Goal: Use online tool/utility: Utilize a website feature to perform a specific function

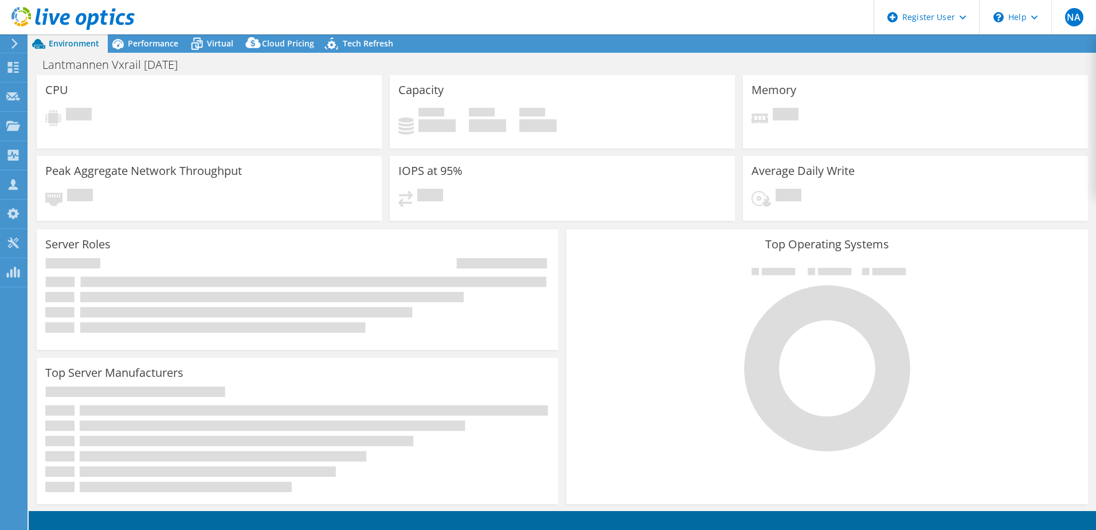
select select "EUFrankfurt"
select select "USD"
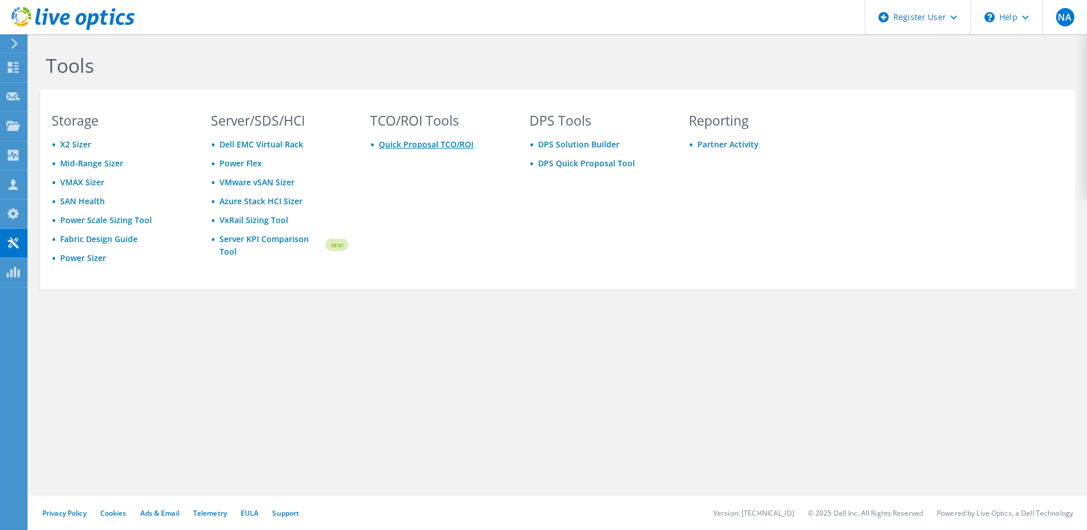
click at [424, 147] on link "Quick Proposal TCO/ROI" at bounding box center [426, 144] width 95 height 11
click at [255, 244] on link "Server KPI Comparison Tool" at bounding box center [272, 245] width 104 height 25
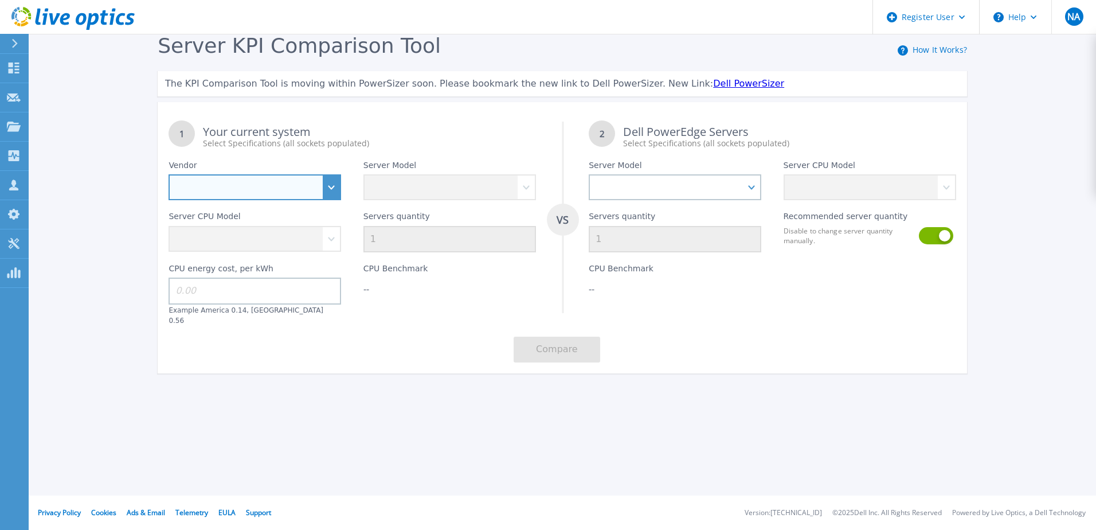
click at [331, 189] on select "Dell HPE Lenovo Supermicro" at bounding box center [255, 187] width 173 height 26
select select "Dell"
click at [169, 175] on select "Dell HPE Lenovo Supermicro" at bounding box center [255, 187] width 173 height 26
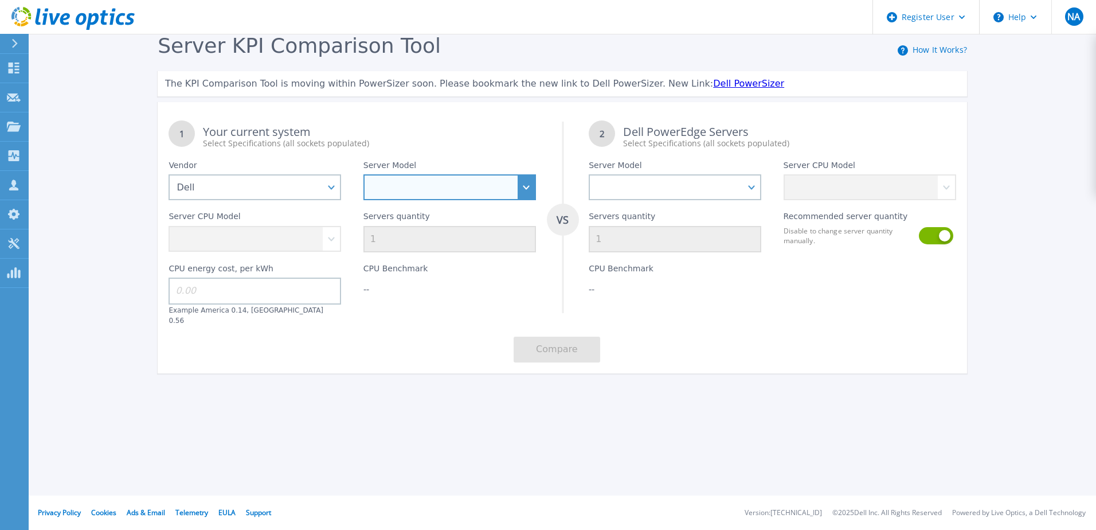
click at [391, 189] on select "PowerEdge C6520 PowerEdge C6525 PowerEdge HS5610 PowerEdge HS5620 PowerEdge R24…" at bounding box center [449, 187] width 173 height 26
select select "PowerEdge R640"
click at [363, 175] on select "PowerEdge C6520 PowerEdge C6525 PowerEdge HS5610 PowerEdge HS5620 PowerEdge R24…" at bounding box center [449, 187] width 173 height 26
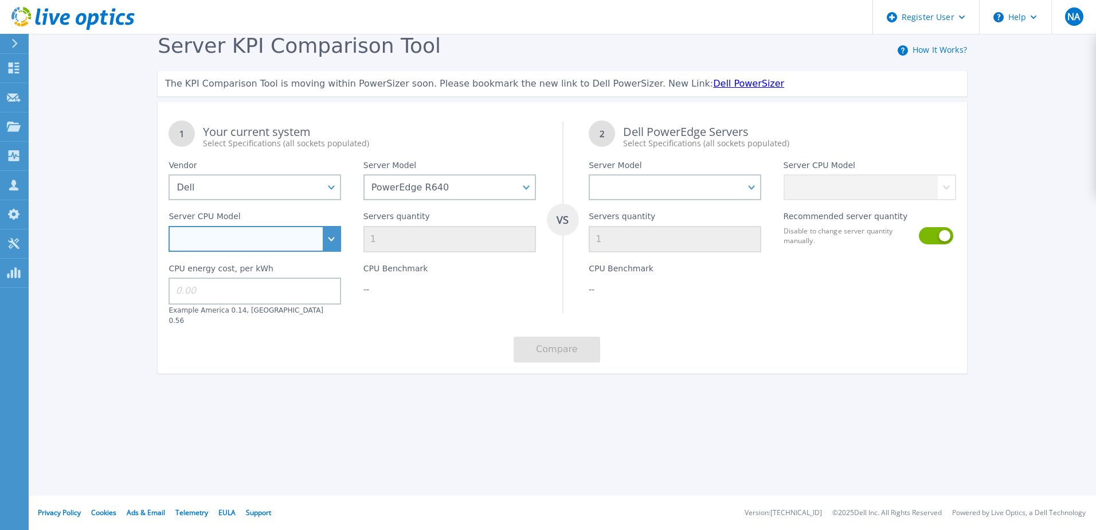
click at [321, 238] on select "Intel Xeon Gold 6256 3.6GHz Intel Xeon Bronze 3204 1.9GHz Intel Xeon Bronze 320…" at bounding box center [255, 239] width 173 height 26
select select "335092"
click at [169, 226] on select "Intel Xeon Gold 6256 3.6GHz Intel Xeon Bronze 3204 1.9GHz Intel Xeon Bronze 320…" at bounding box center [255, 239] width 173 height 26
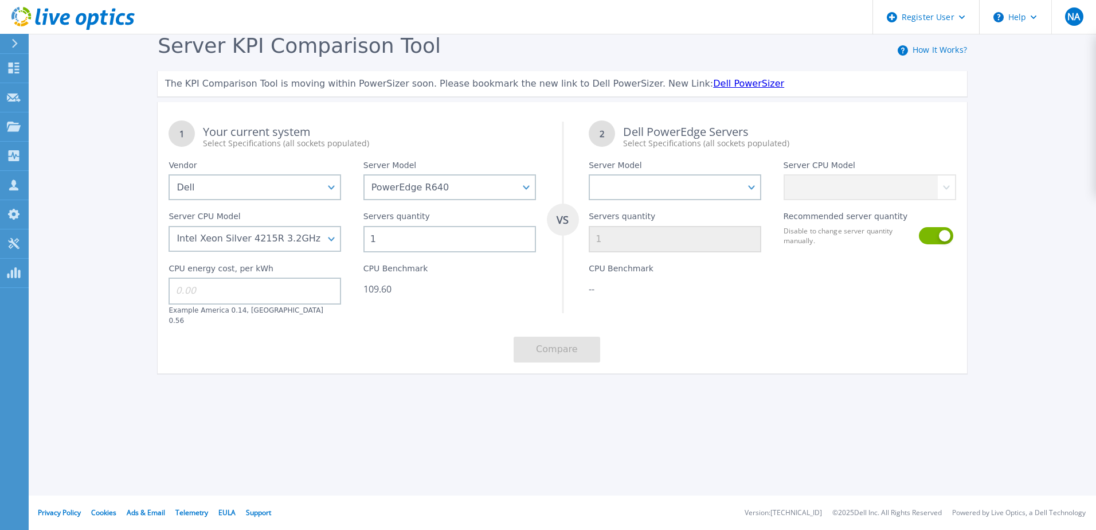
click at [412, 232] on input "1" at bounding box center [449, 239] width 173 height 26
type input "10"
click at [672, 180] on select "PowerEdge C6520 PowerEdge C6525 PowerEdge HS5610 PowerEdge HS5620 PowerEdge R24…" at bounding box center [675, 187] width 173 height 26
select select "PowerEdge R470"
click at [589, 175] on select "PowerEdge C6520 PowerEdge C6525 PowerEdge HS5610 PowerEdge HS5620 PowerEdge R24…" at bounding box center [675, 187] width 173 height 26
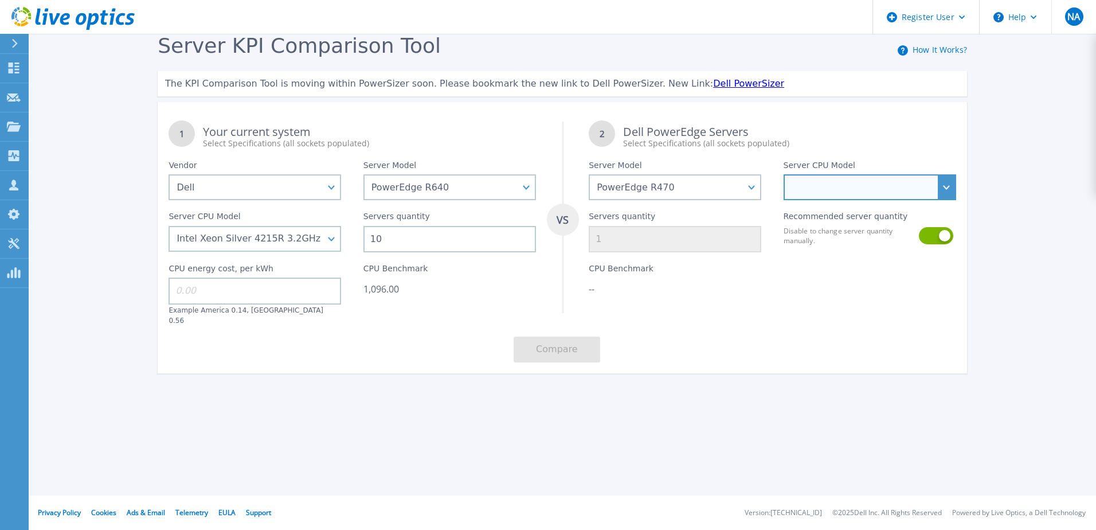
click at [827, 191] on select "Intel Xeon 6710E 2.4GHz Intel Xeon 6731E 2.2GHz Intel Xeon 6740E 2.4GHz Intel X…" at bounding box center [870, 187] width 173 height 26
select select "336271"
click at [784, 175] on select "Intel Xeon 6710E 2.4GHz Intel Xeon 6731E 2.2GHz Intel Xeon 6740E 2.4GHz Intel X…" at bounding box center [870, 187] width 173 height 26
click at [947, 236] on button at bounding box center [935, 235] width 33 height 17
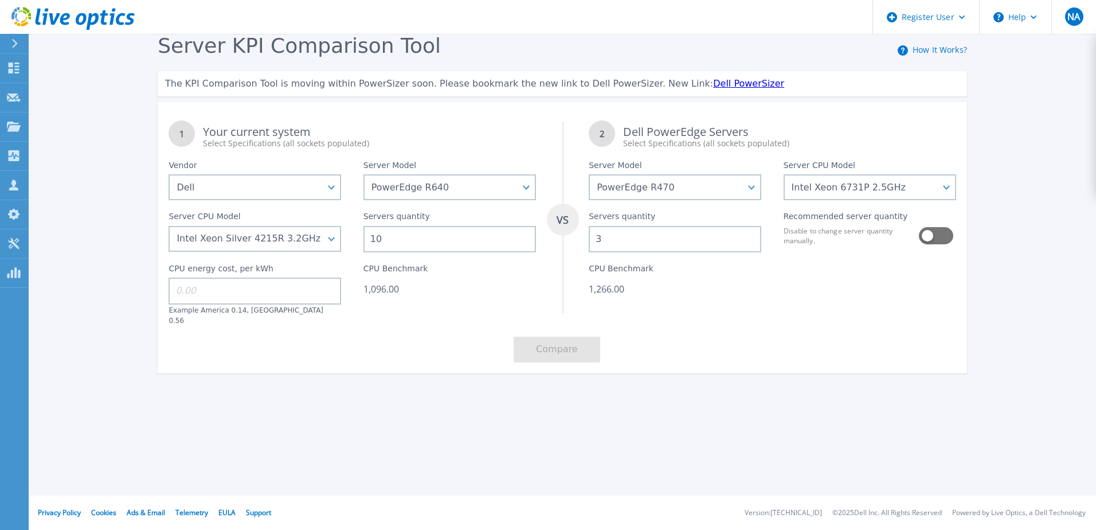
click at [619, 232] on input "3" at bounding box center [675, 239] width 173 height 26
type input "3"
click at [10, 248] on icon at bounding box center [13, 243] width 11 height 11
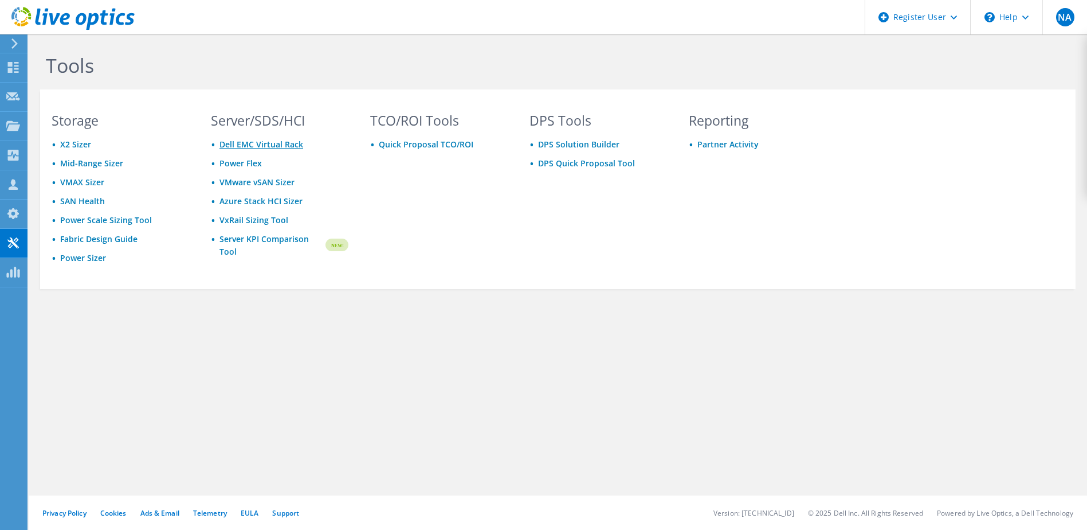
click at [293, 146] on link "Dell EMC Virtual Rack" at bounding box center [262, 144] width 84 height 11
click at [73, 145] on link "X2 Sizer" at bounding box center [75, 144] width 31 height 11
click at [89, 165] on link "Mid-Range Sizer" at bounding box center [91, 163] width 63 height 11
click at [128, 242] on link "Fabric Design Guide" at bounding box center [98, 238] width 77 height 11
